Goal: Navigation & Orientation: Find specific page/section

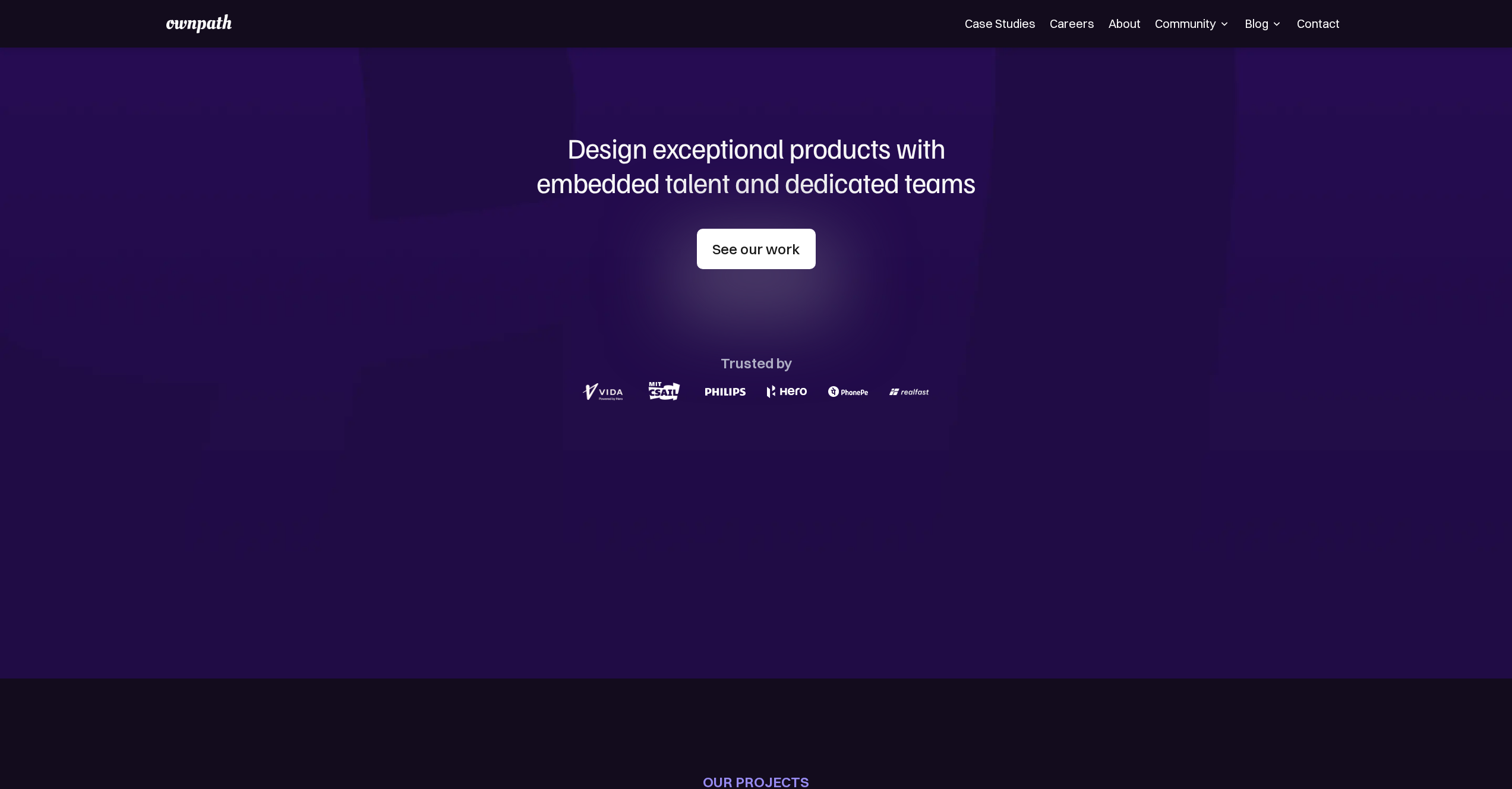
click at [793, 249] on link "See our work" at bounding box center [756, 249] width 119 height 41
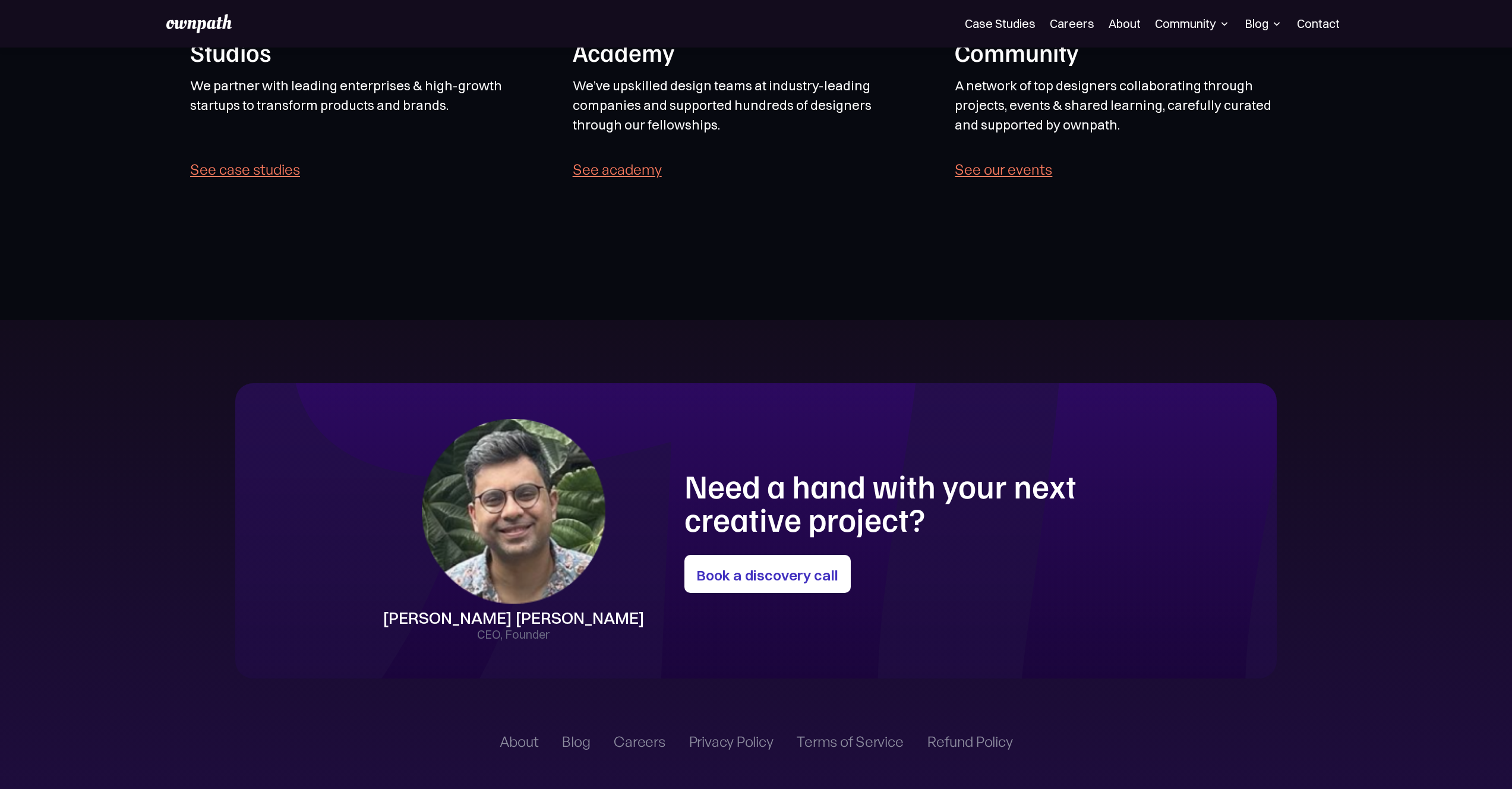
scroll to position [2806, 0]
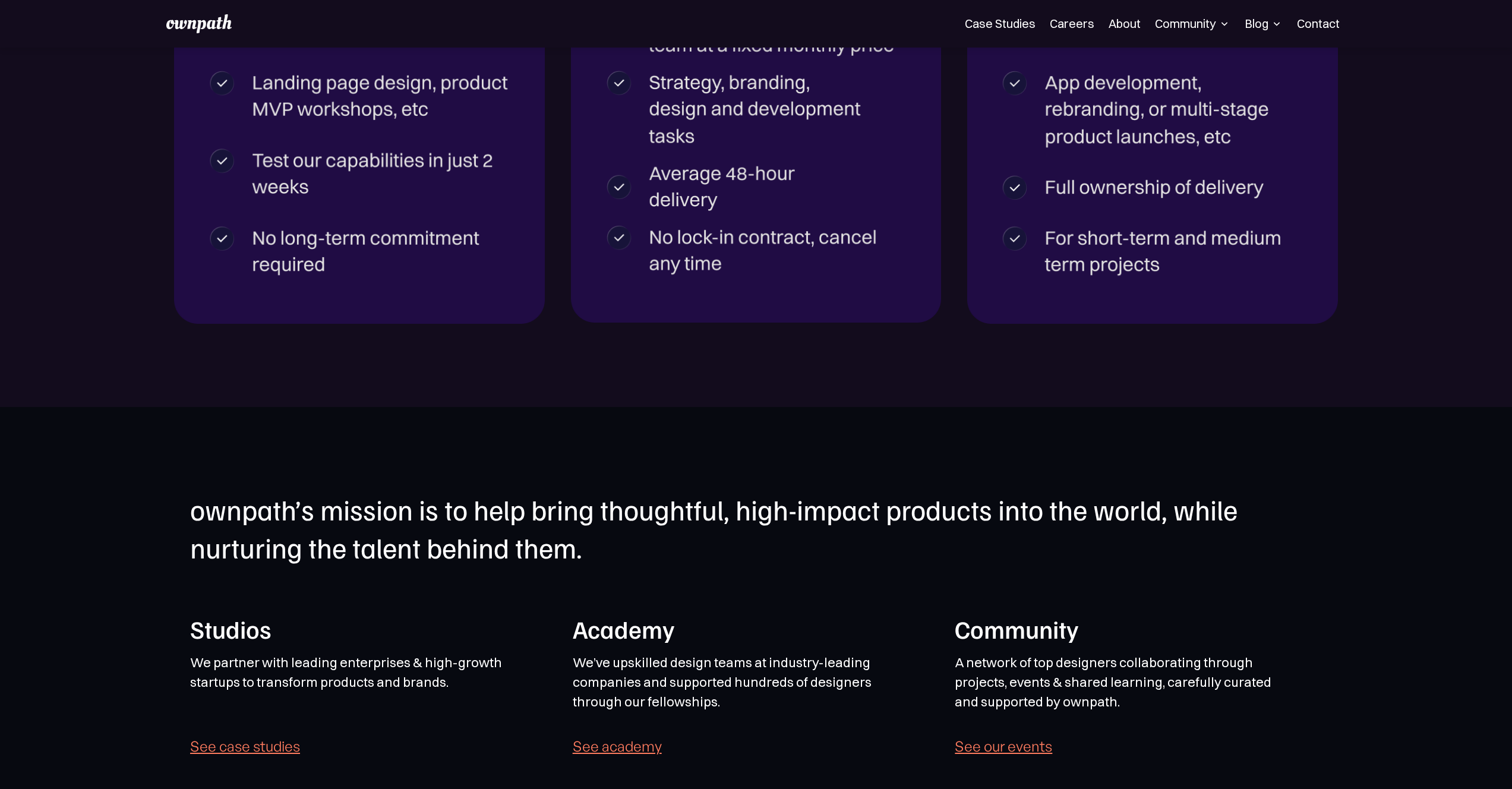
click at [253, 748] on link "See case studies" at bounding box center [245, 746] width 110 height 16
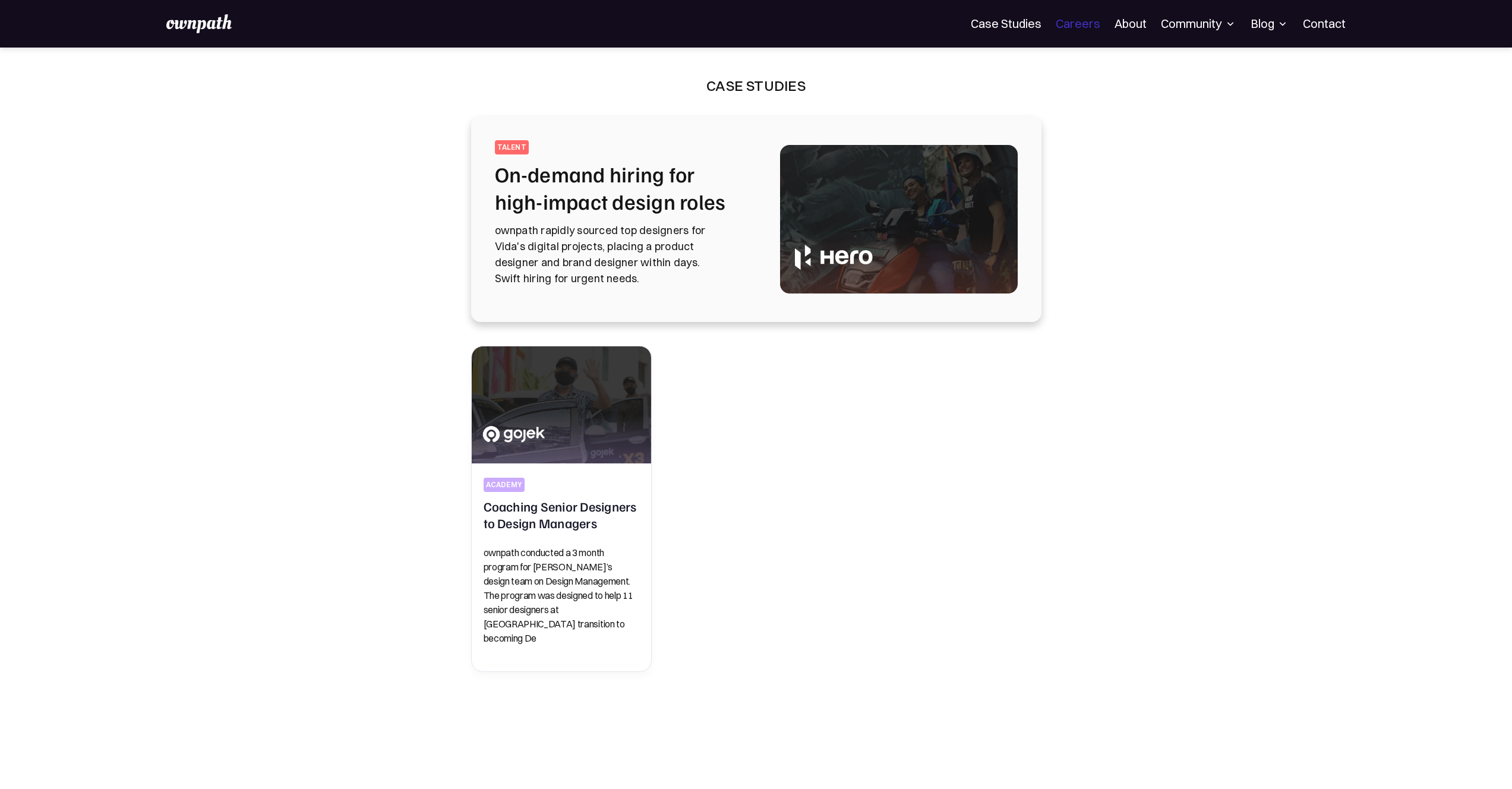
click at [1087, 25] on link "Careers" at bounding box center [1078, 24] width 45 height 15
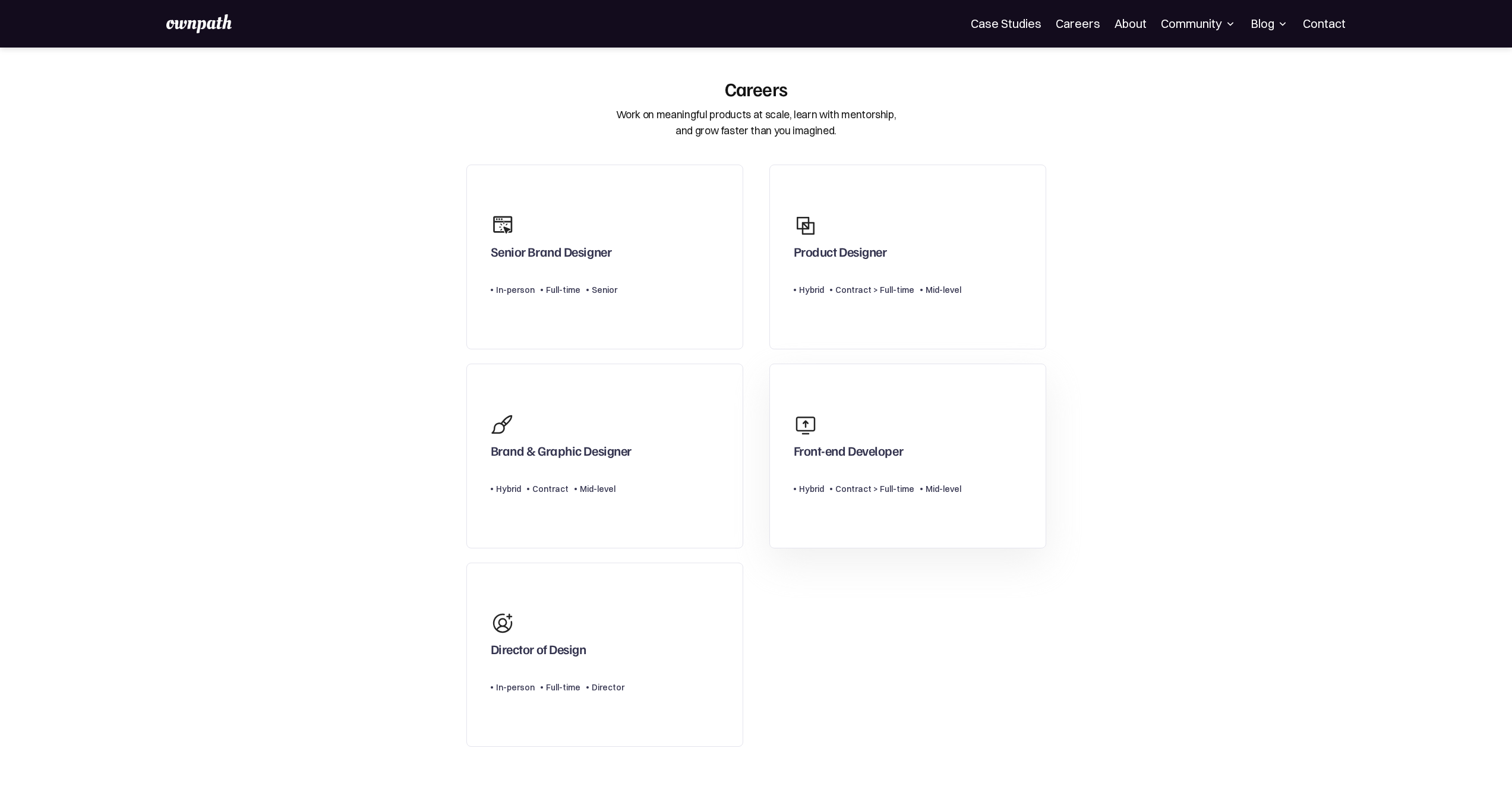
click at [1013, 426] on link "Front-end Developer Type Level Hybrid Contract > Full-time Mid-level" at bounding box center [908, 456] width 277 height 184
